Goal: Task Accomplishment & Management: Use online tool/utility

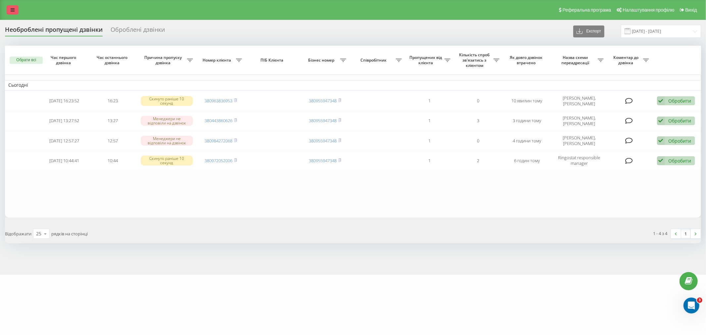
click at [16, 9] on link at bounding box center [13, 9] width 12 height 9
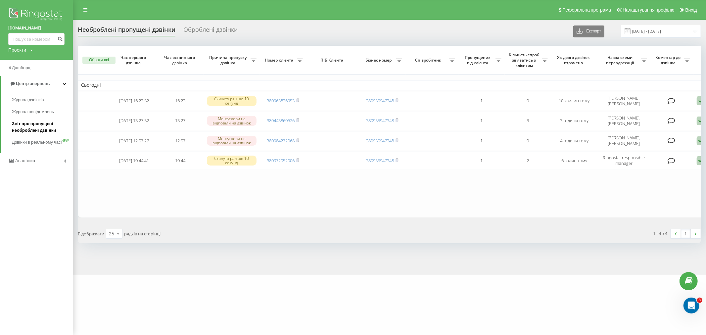
click at [48, 126] on span "Звіт про пропущені необроблені дзвінки" at bounding box center [41, 126] width 58 height 13
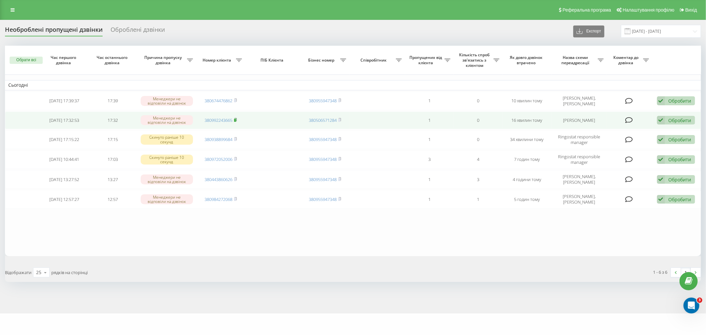
click at [236, 118] on icon at bounding box center [235, 120] width 3 height 4
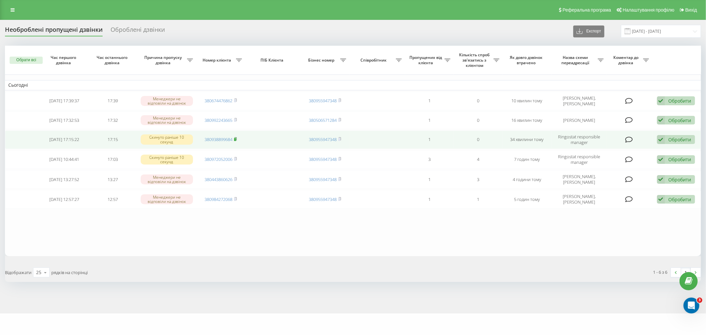
click at [237, 137] on icon at bounding box center [235, 139] width 3 height 4
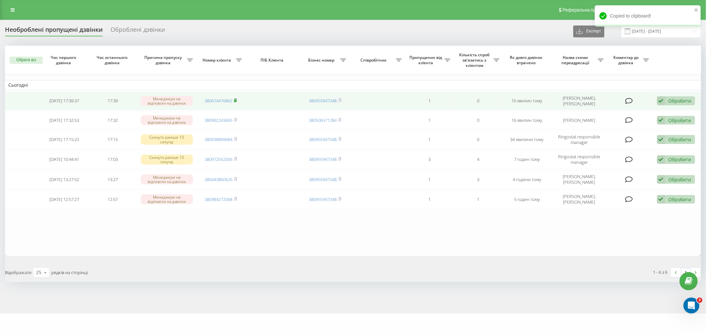
click at [237, 98] on icon at bounding box center [235, 100] width 3 height 4
click at [237, 99] on icon at bounding box center [235, 100] width 3 height 4
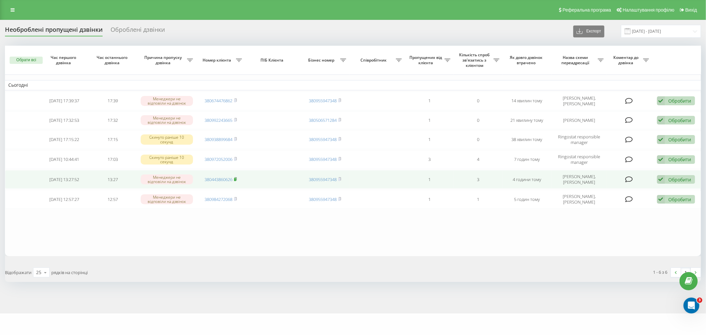
click at [235, 179] on rect at bounding box center [235, 179] width 2 height 3
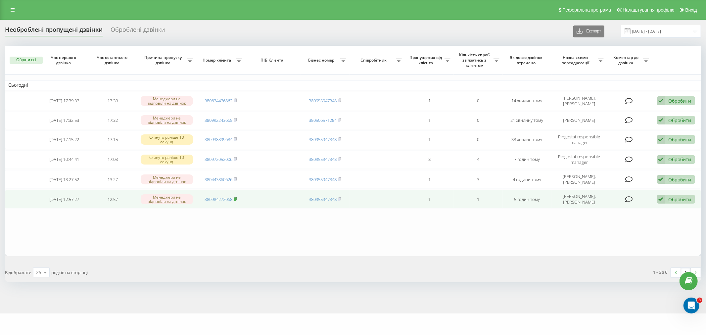
click at [237, 197] on icon at bounding box center [235, 198] width 2 height 3
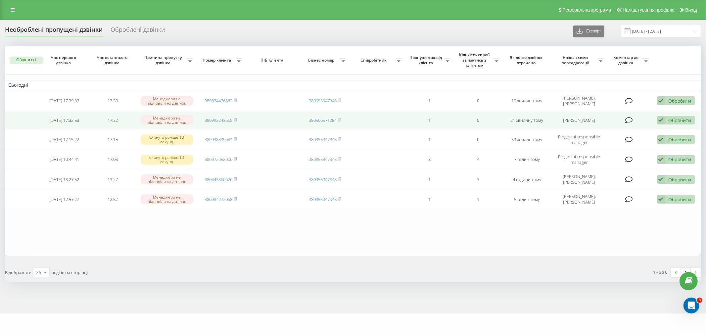
click at [684, 121] on div "Обробити" at bounding box center [679, 120] width 23 height 6
click at [636, 140] on span "Зв'язався з клієнтом за допомогою іншого каналу" at bounding box center [632, 142] width 113 height 6
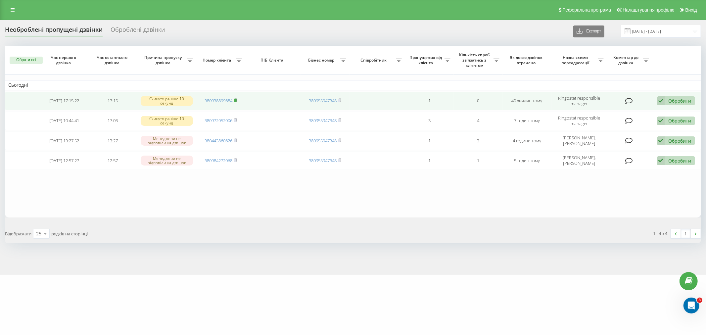
click at [238, 98] on td "380938899684" at bounding box center [220, 101] width 49 height 19
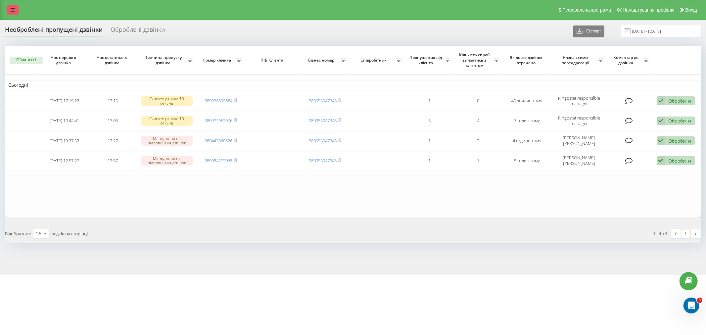
click at [10, 7] on link at bounding box center [13, 9] width 12 height 9
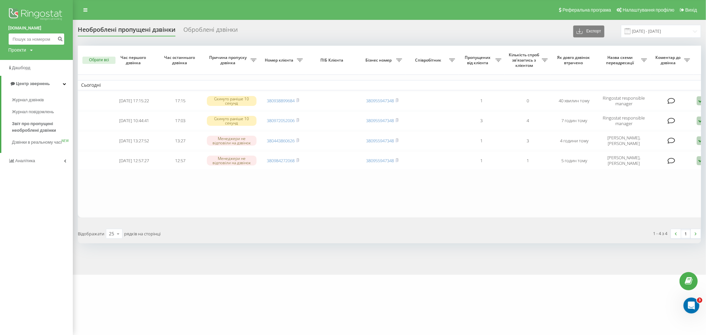
click at [33, 45] on input at bounding box center [36, 39] width 56 height 12
click at [33, 44] on input at bounding box center [36, 39] width 56 height 12
paste input "110920252"
type input "110920252"
click at [57, 39] on button "submit" at bounding box center [60, 39] width 9 height 12
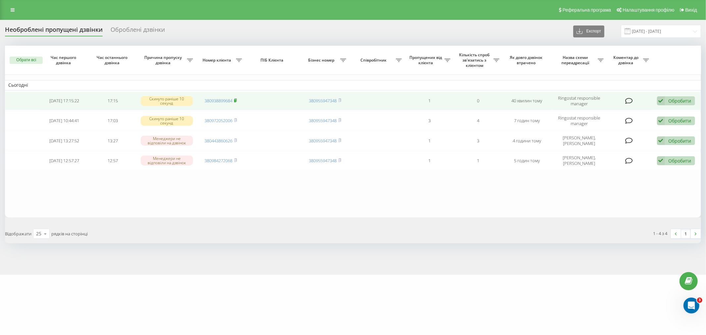
click at [236, 101] on rect at bounding box center [235, 100] width 2 height 3
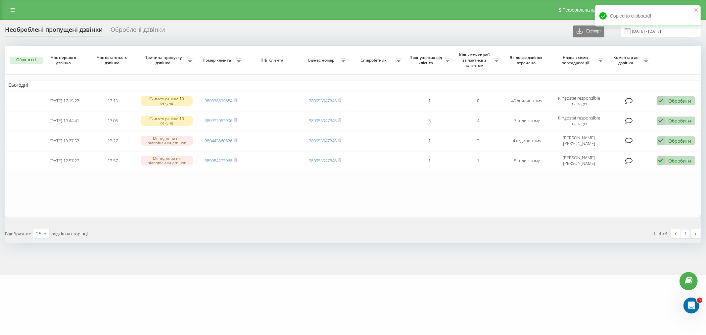
click at [5, 5] on div "Реферальна програма Налаштування профілю Вихід" at bounding box center [353, 10] width 706 height 20
click at [12, 9] on icon at bounding box center [13, 10] width 4 height 5
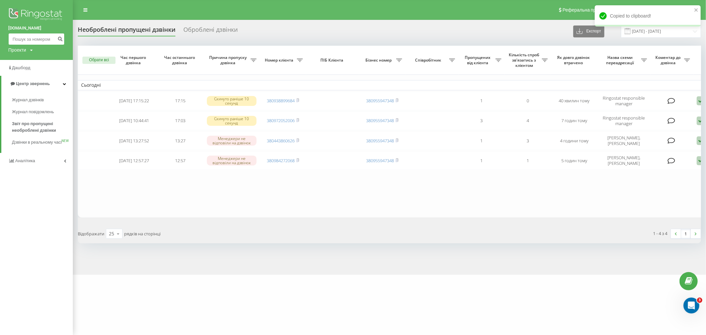
click at [33, 42] on input at bounding box center [36, 39] width 56 height 12
paste input "380938899684"
type input "380938899684"
click at [60, 39] on icon "submit" at bounding box center [60, 38] width 6 height 4
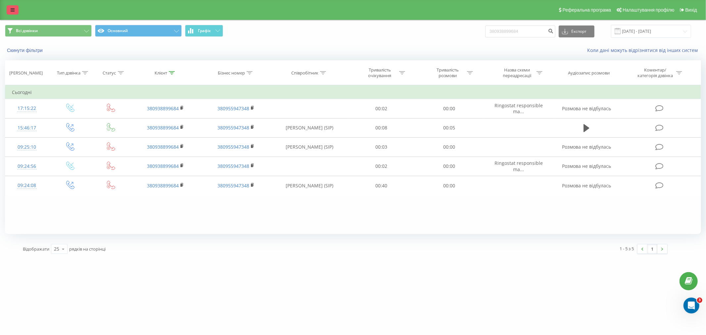
click at [11, 12] on link at bounding box center [13, 9] width 12 height 9
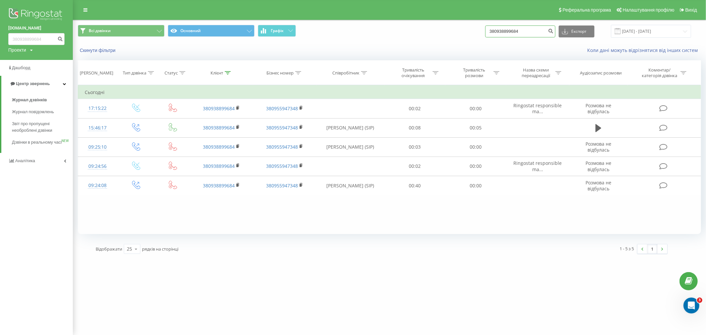
click at [523, 31] on input "380938899684" at bounding box center [520, 31] width 70 height 12
click at [554, 31] on icon "submit" at bounding box center [551, 30] width 6 height 4
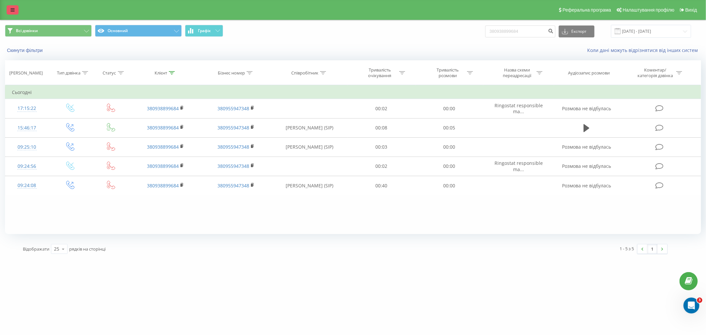
click at [14, 8] on icon at bounding box center [13, 10] width 4 height 5
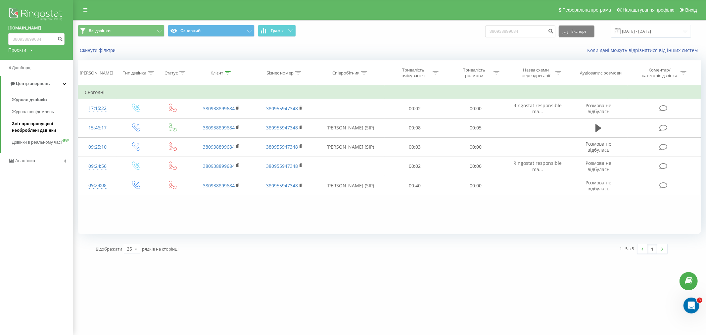
click at [47, 125] on span "Звіт про пропущені необроблені дзвінки" at bounding box center [41, 126] width 58 height 13
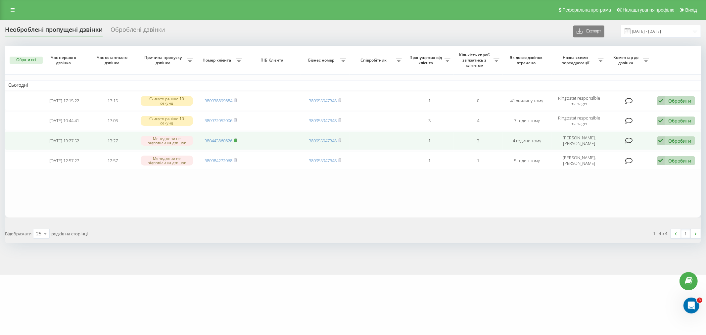
click at [235, 139] on rect at bounding box center [235, 140] width 2 height 3
click at [658, 141] on icon at bounding box center [661, 140] width 8 height 9
click at [596, 162] on span "Зв'язався з клієнтом за допомогою іншого каналу" at bounding box center [632, 163] width 113 height 6
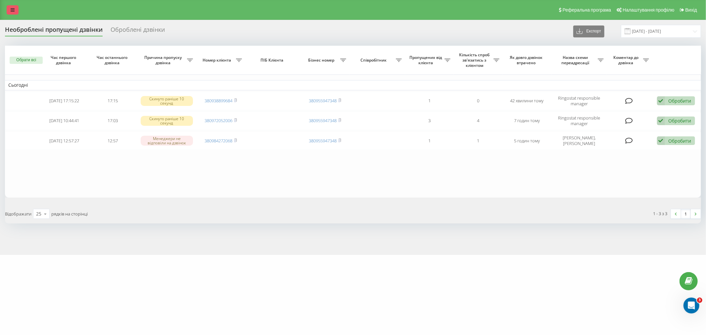
click at [17, 12] on link at bounding box center [13, 9] width 12 height 9
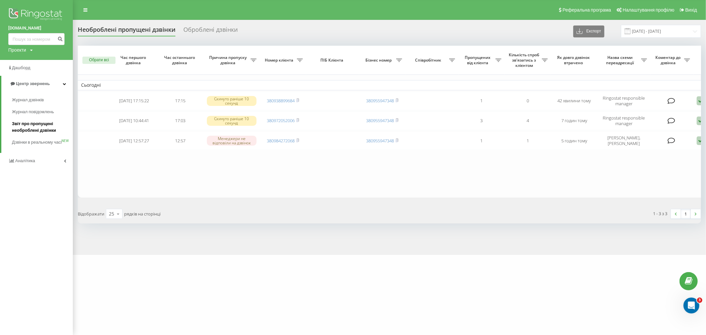
click at [47, 128] on span "Звіт про пропущені необроблені дзвінки" at bounding box center [41, 126] width 58 height 13
